Goal: Transaction & Acquisition: Purchase product/service

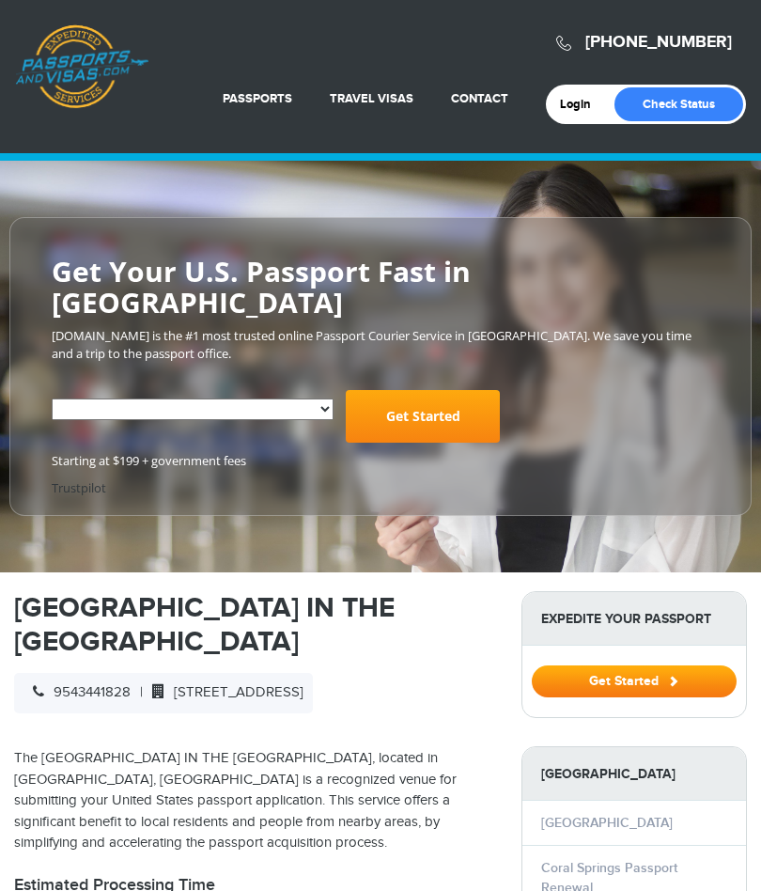
scroll to position [1614, 0]
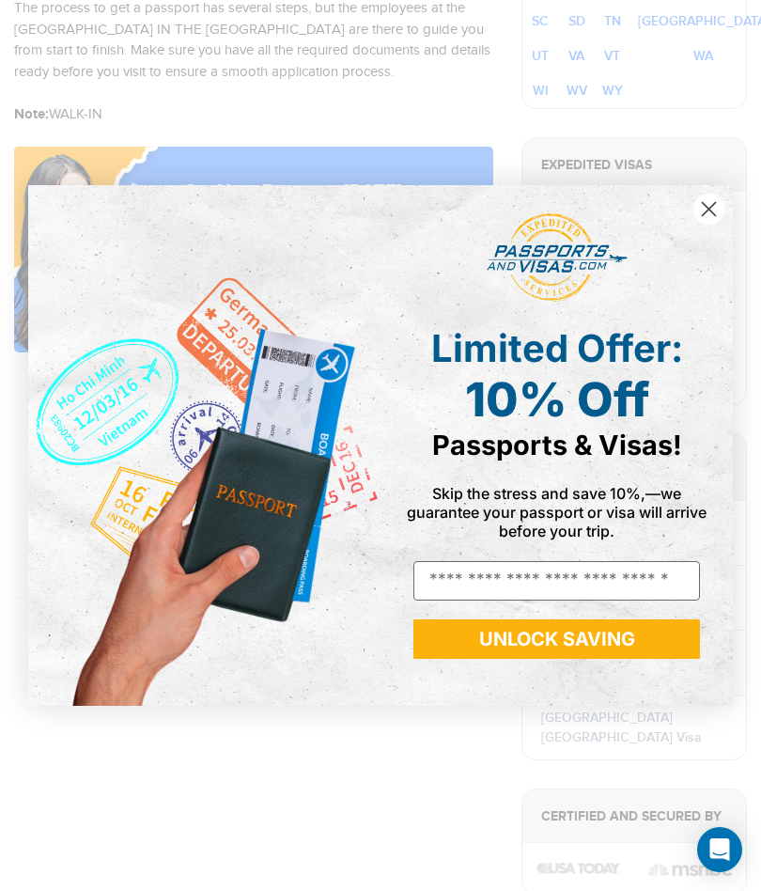
click at [712, 200] on circle "Close dialog" at bounding box center [709, 209] width 31 height 31
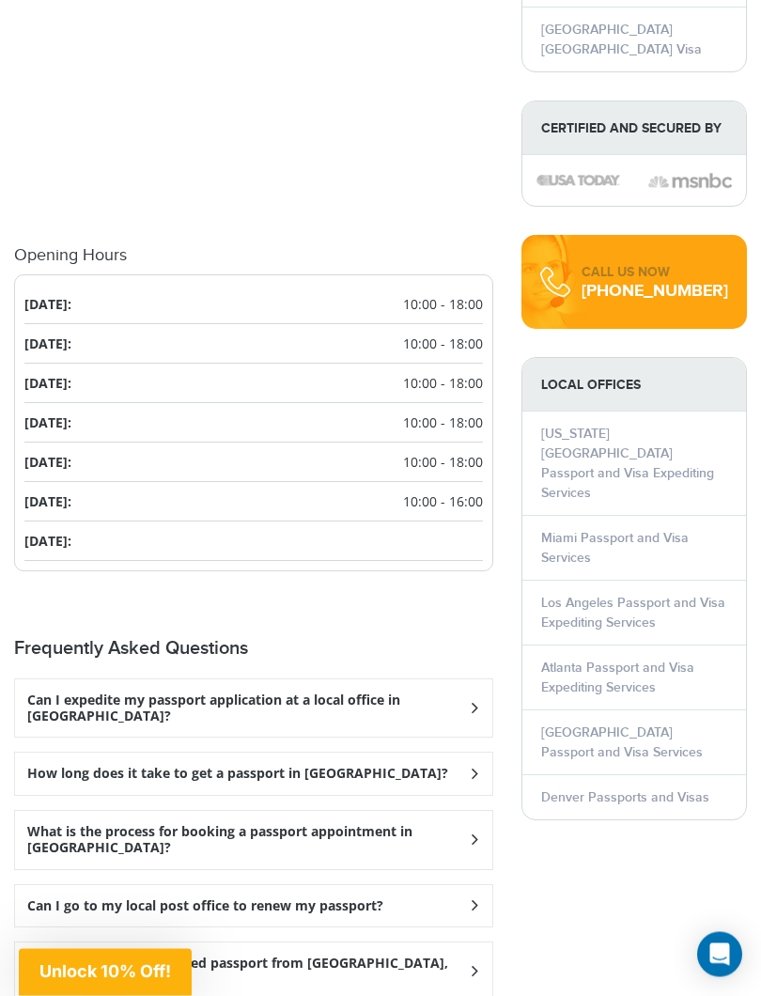
scroll to position [2331, 0]
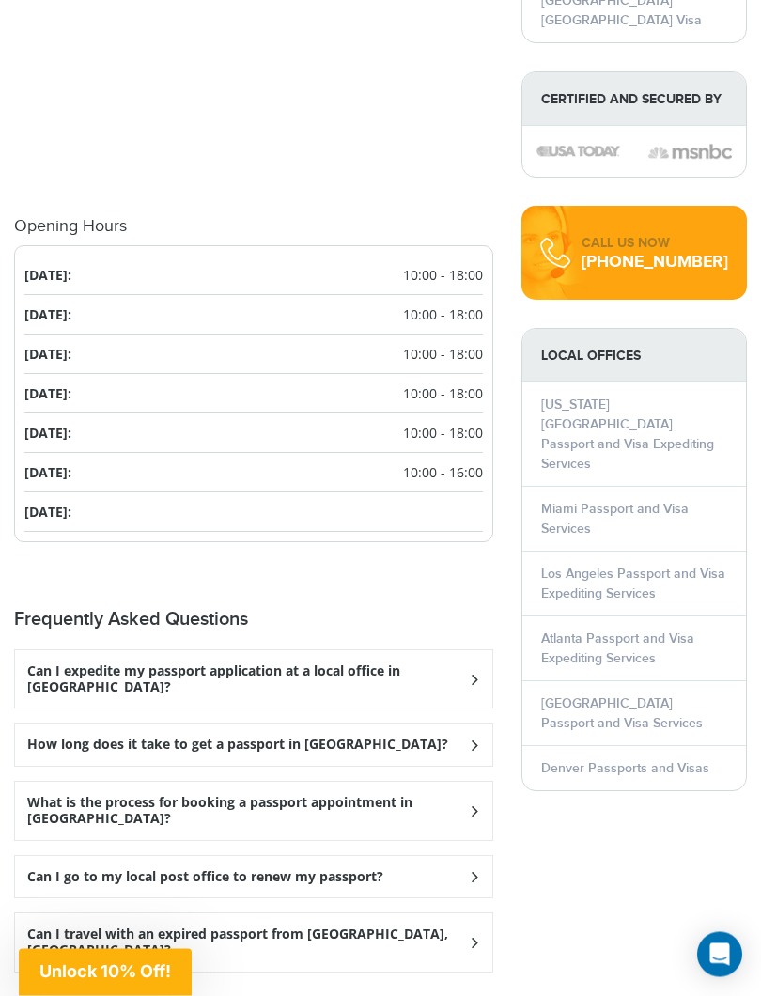
click at [471, 651] on div "Can I expedite my passport application at a local office in Coral Springs?" at bounding box center [253, 680] width 477 height 58
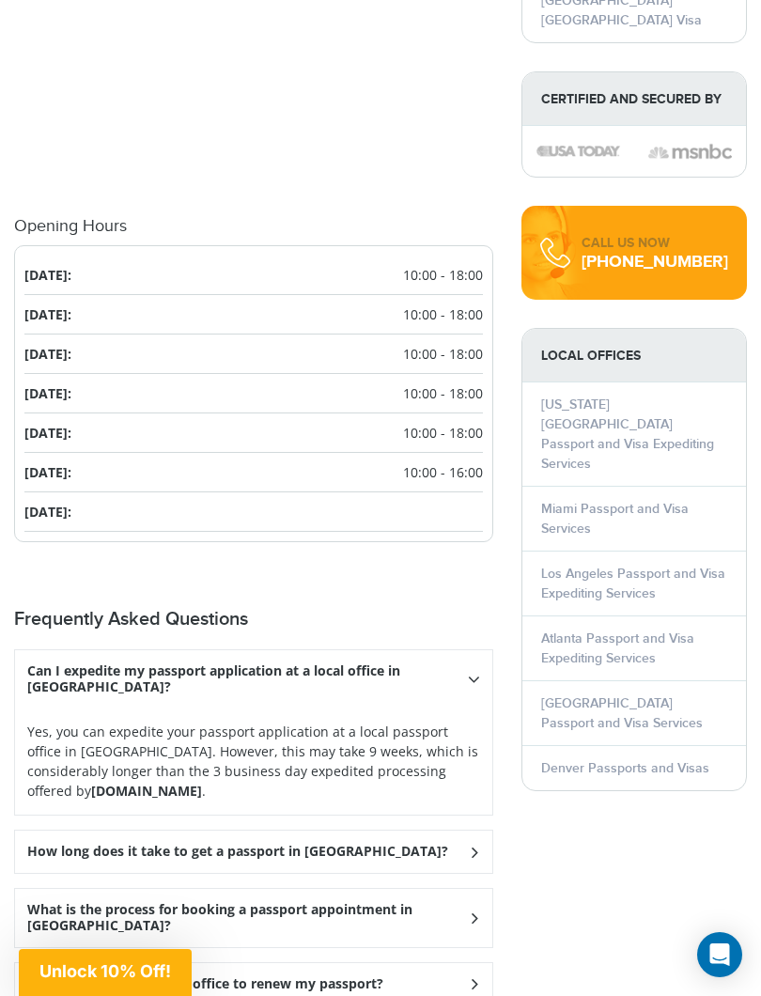
click at [463, 831] on div "How long does it take to get a passport in Coral Springs?" at bounding box center [253, 852] width 477 height 42
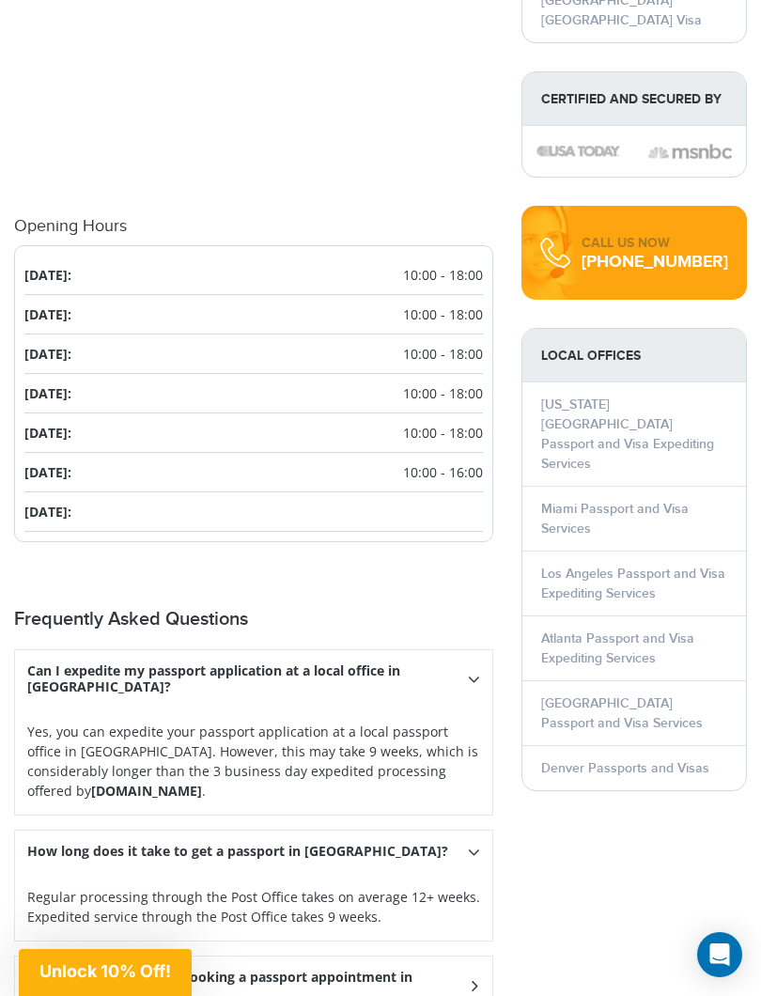
click at [482, 831] on div "How long does it take to get a passport in Coral Springs?" at bounding box center [253, 852] width 477 height 42
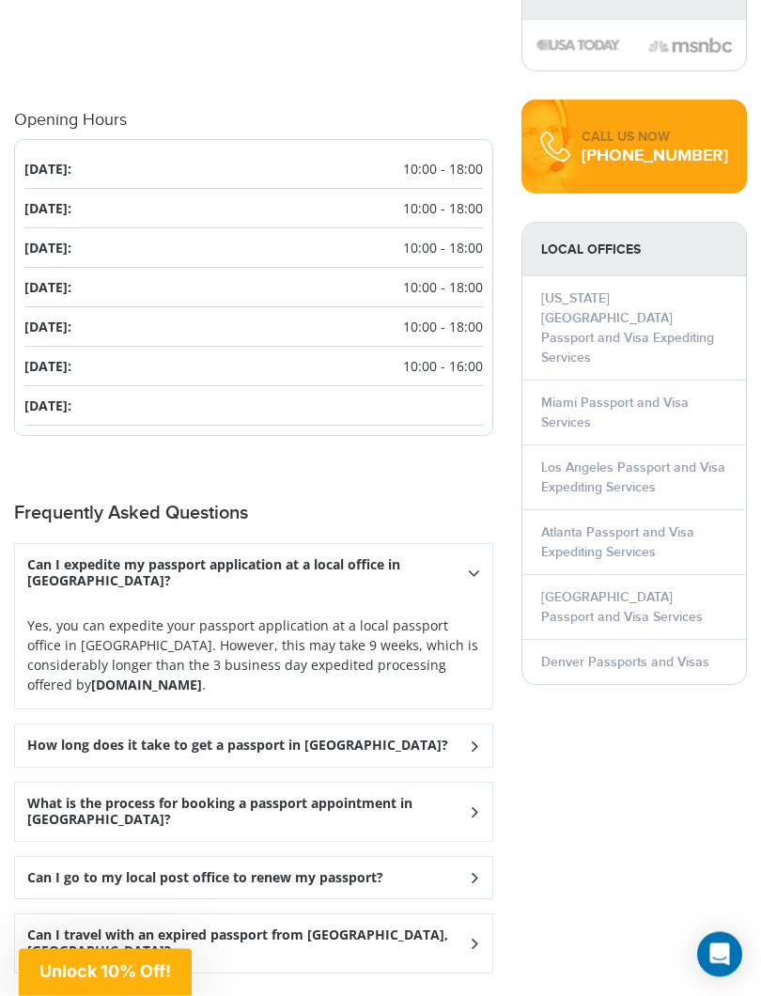
scroll to position [2451, 0]
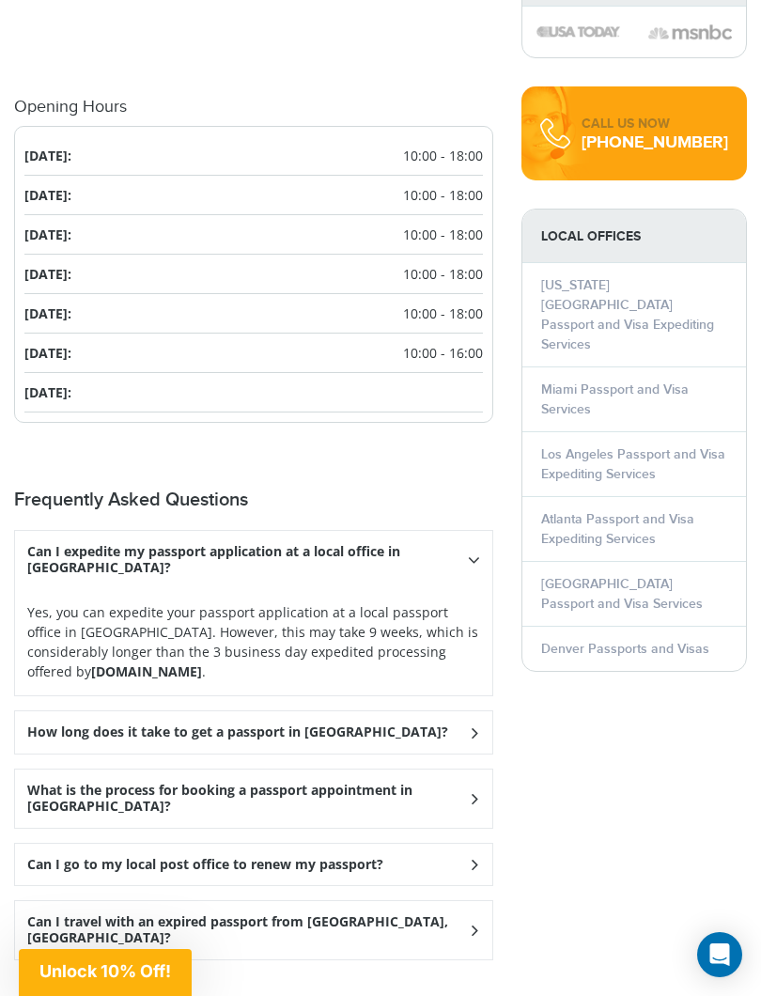
click at [473, 792] on icon at bounding box center [473, 798] width 19 height 12
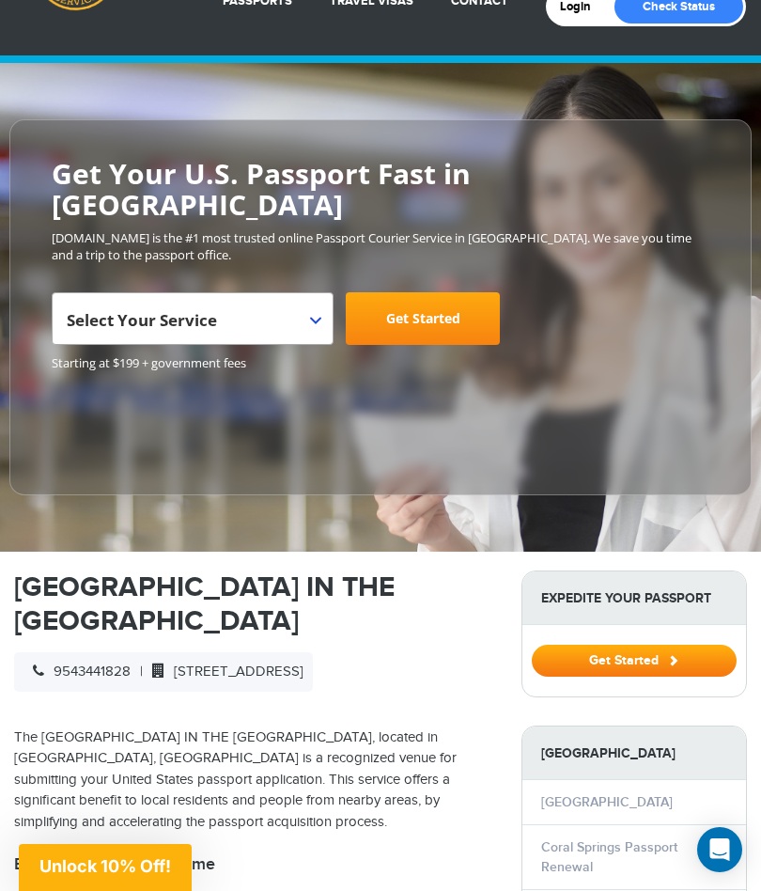
scroll to position [97, 0]
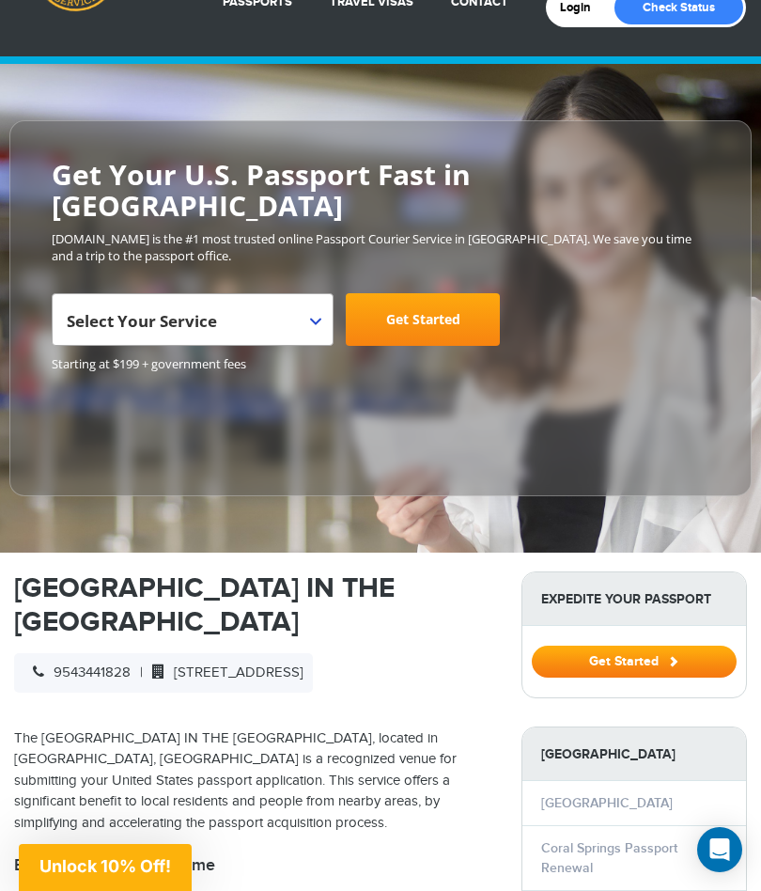
click at [312, 301] on span "Select Your Service" at bounding box center [190, 327] width 247 height 53
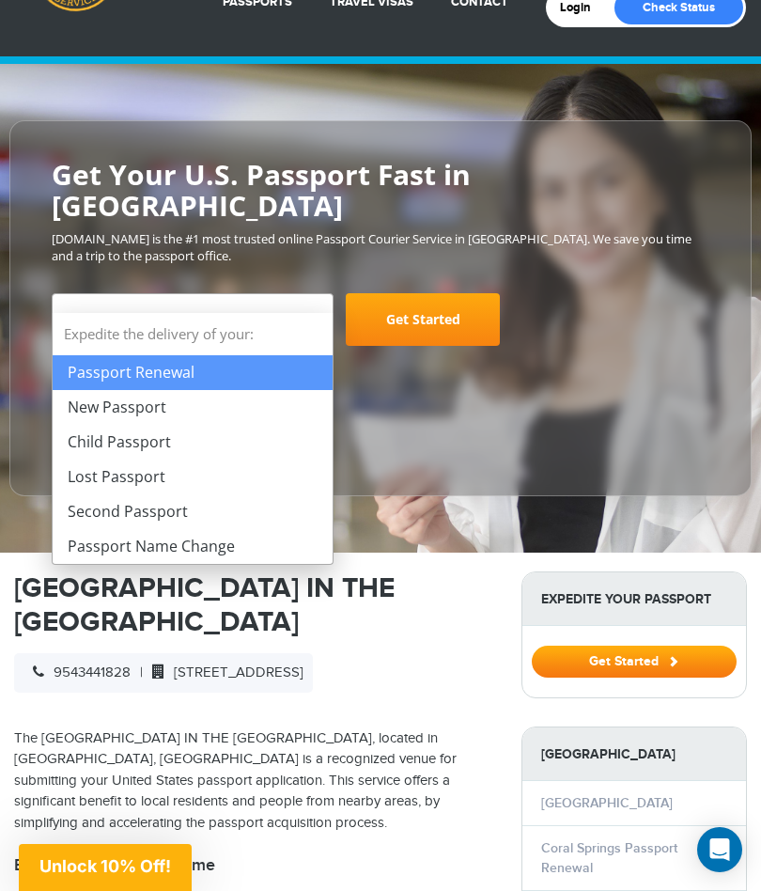
select select "**********"
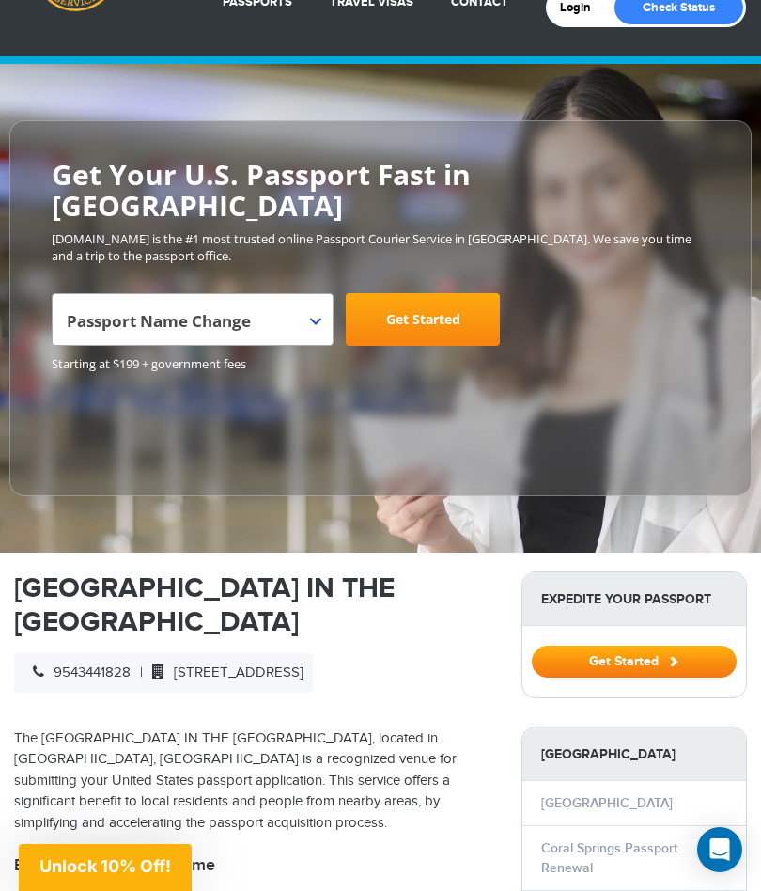
click at [428, 293] on link "Get Started" at bounding box center [423, 319] width 154 height 53
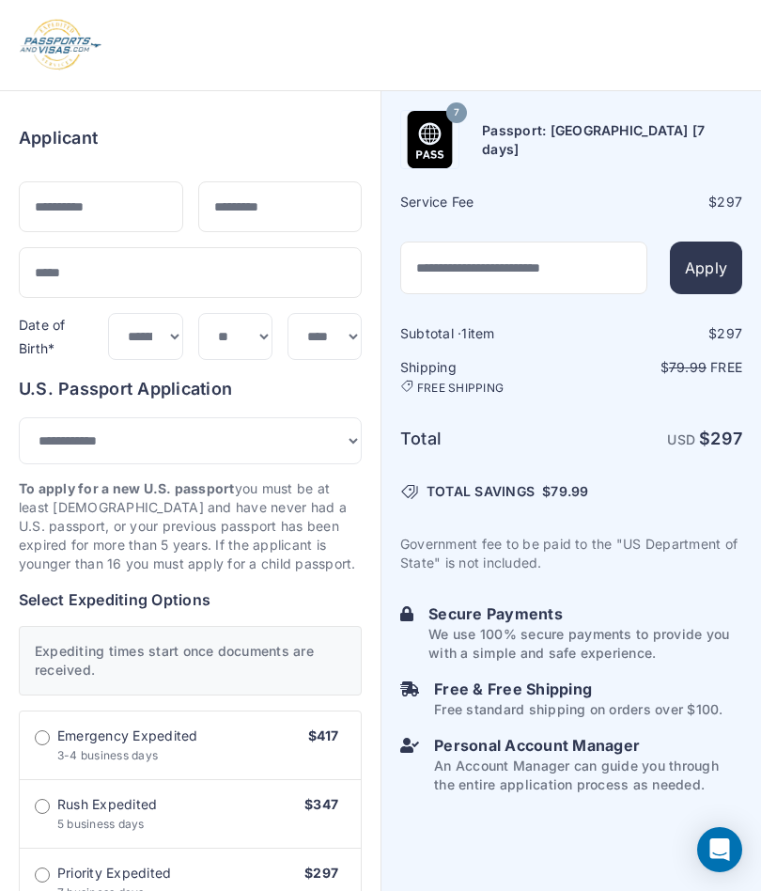
select select "***"
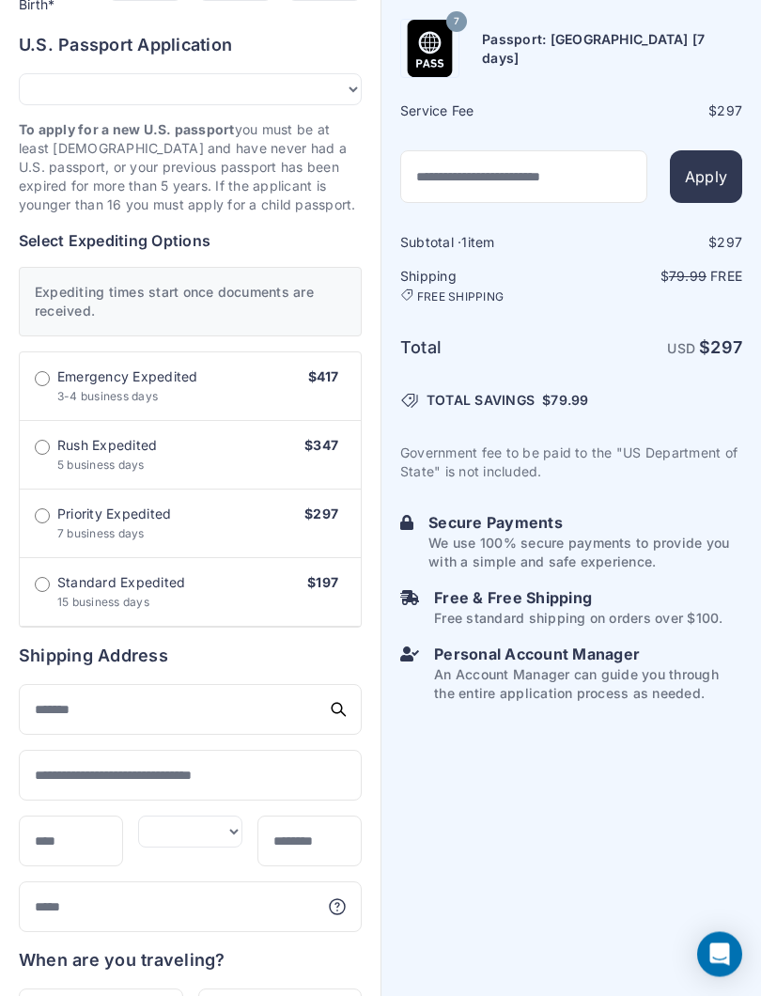
scroll to position [345, 0]
click at [45, 561] on label "Standard Expedited 15 business days $197" at bounding box center [190, 591] width 341 height 69
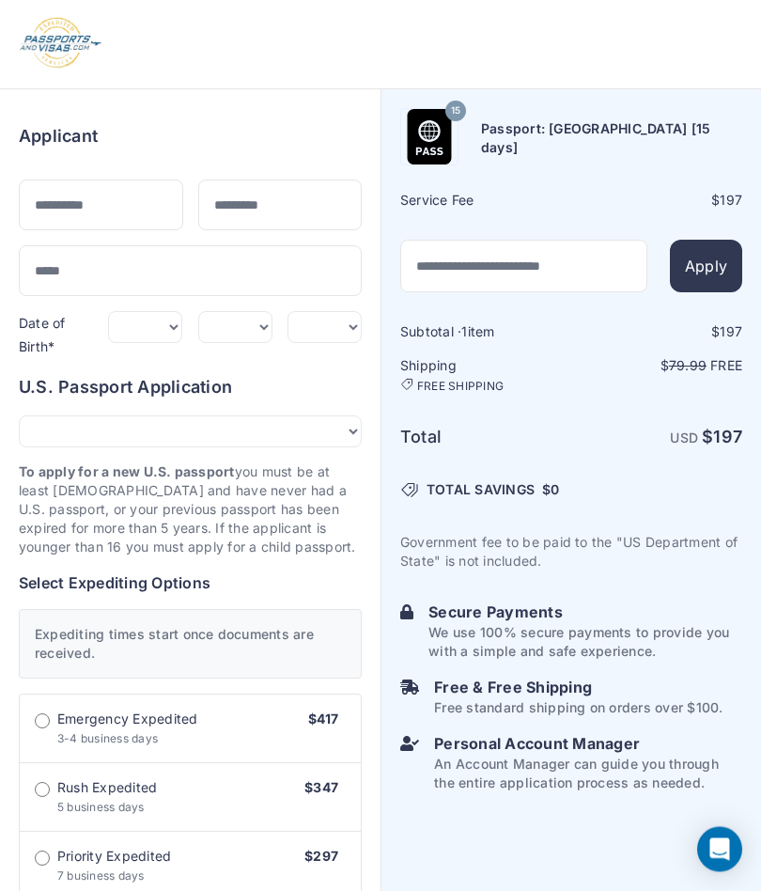
scroll to position [0, 0]
